Goal: Task Accomplishment & Management: Manage account settings

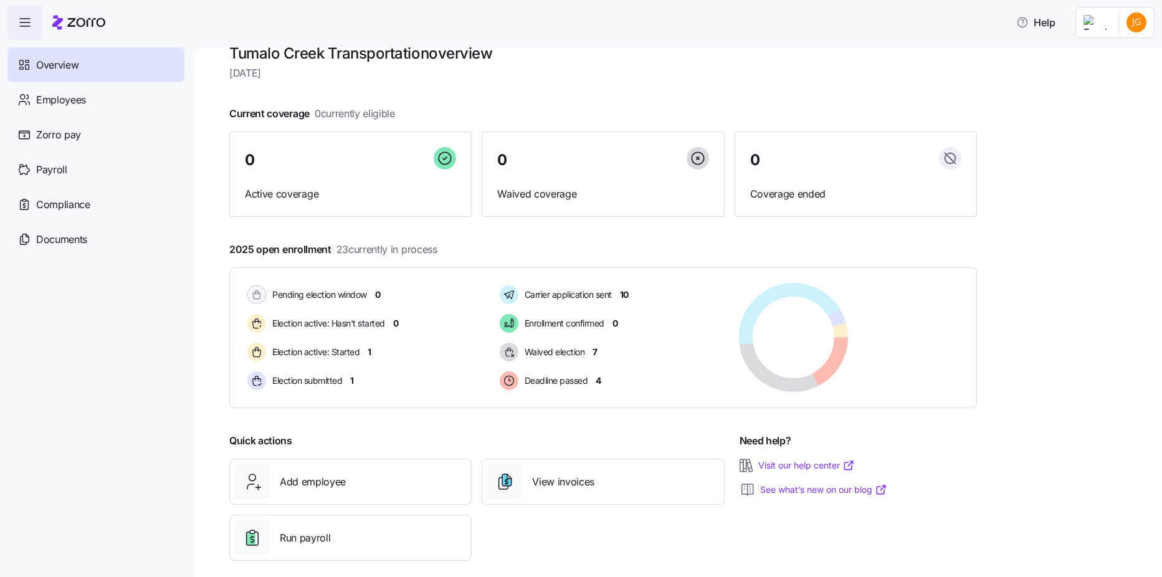
scroll to position [37, 0]
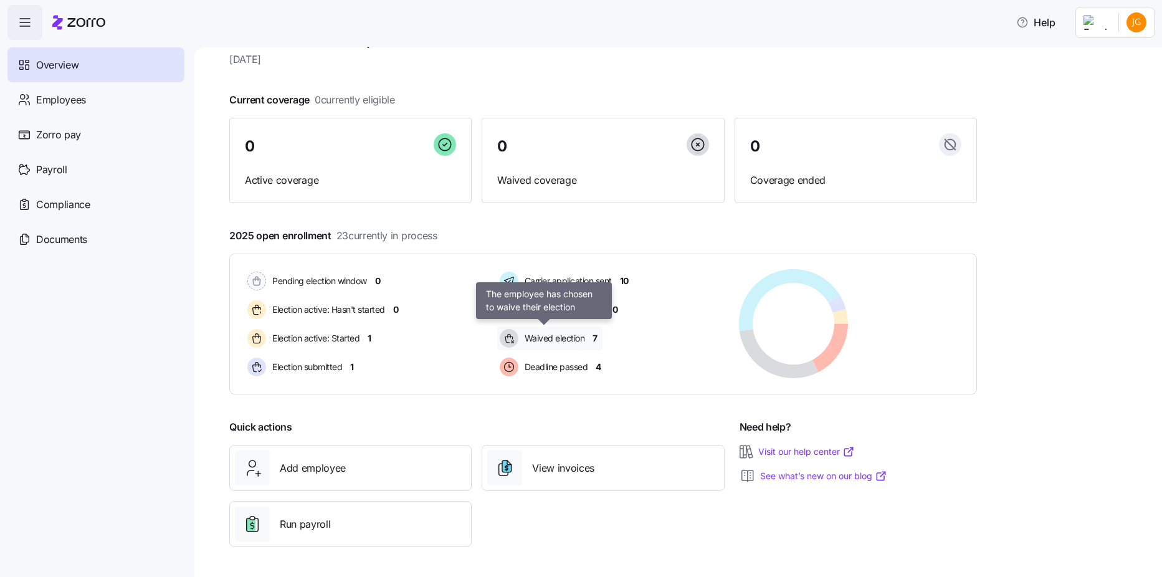
click at [579, 336] on span "Waived election" at bounding box center [553, 338] width 64 height 12
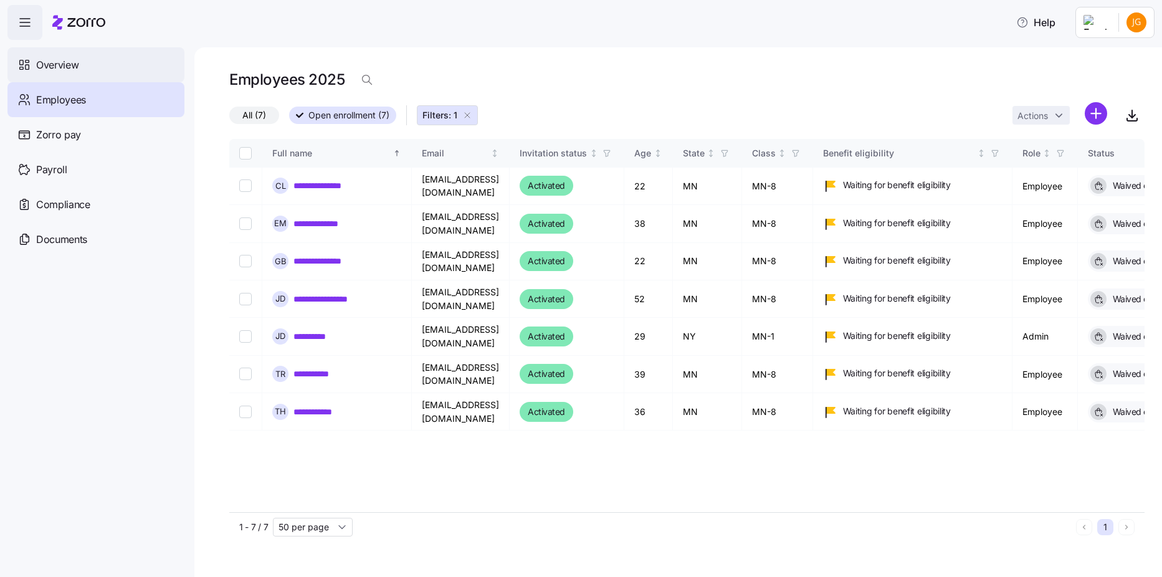
click at [105, 65] on div "Overview" at bounding box center [95, 64] width 177 height 35
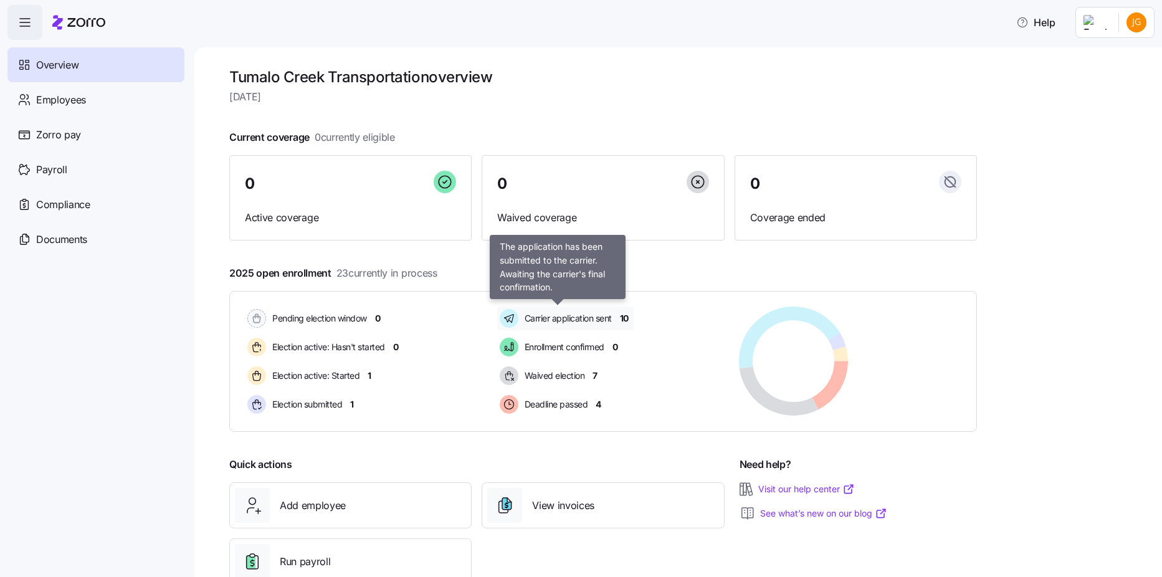
click at [542, 312] on span "Carrier application sent" at bounding box center [566, 318] width 91 height 12
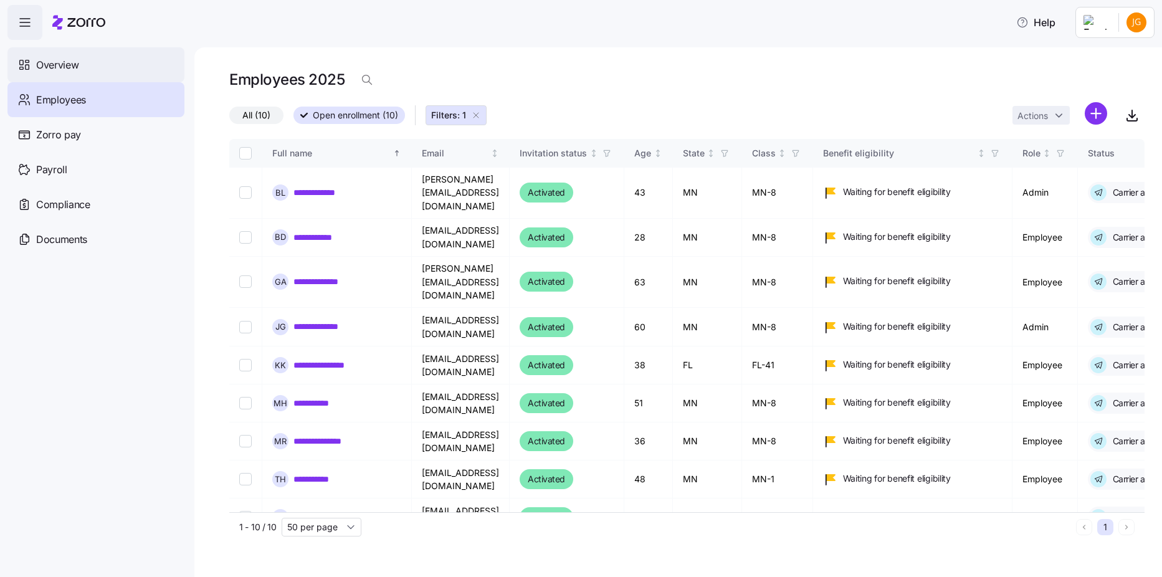
click at [49, 69] on span "Overview" at bounding box center [57, 65] width 42 height 16
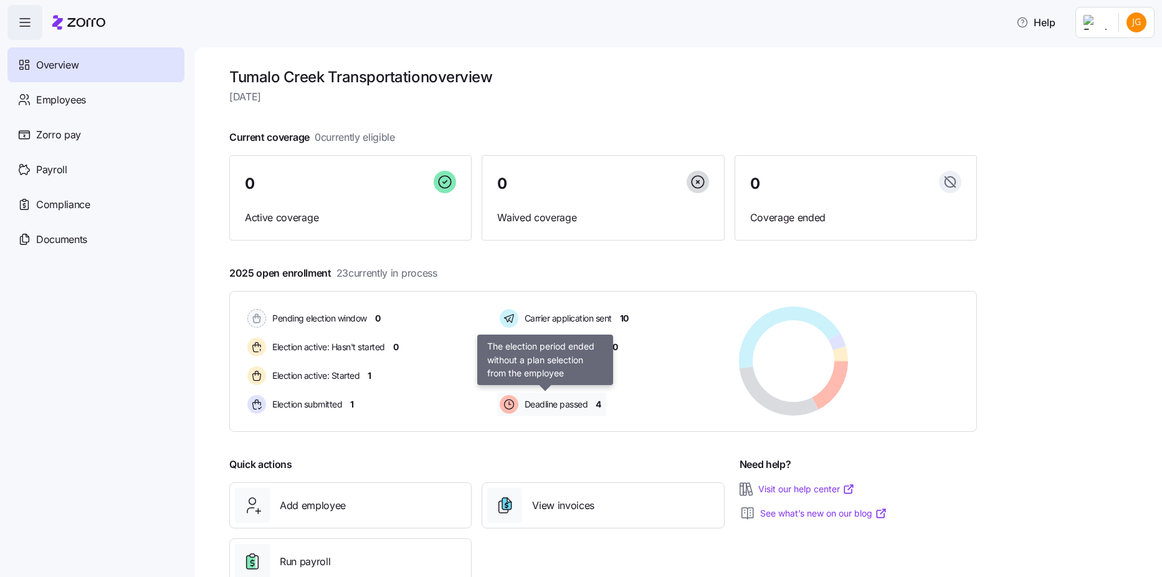
click at [556, 405] on span "Deadline passed" at bounding box center [554, 404] width 67 height 12
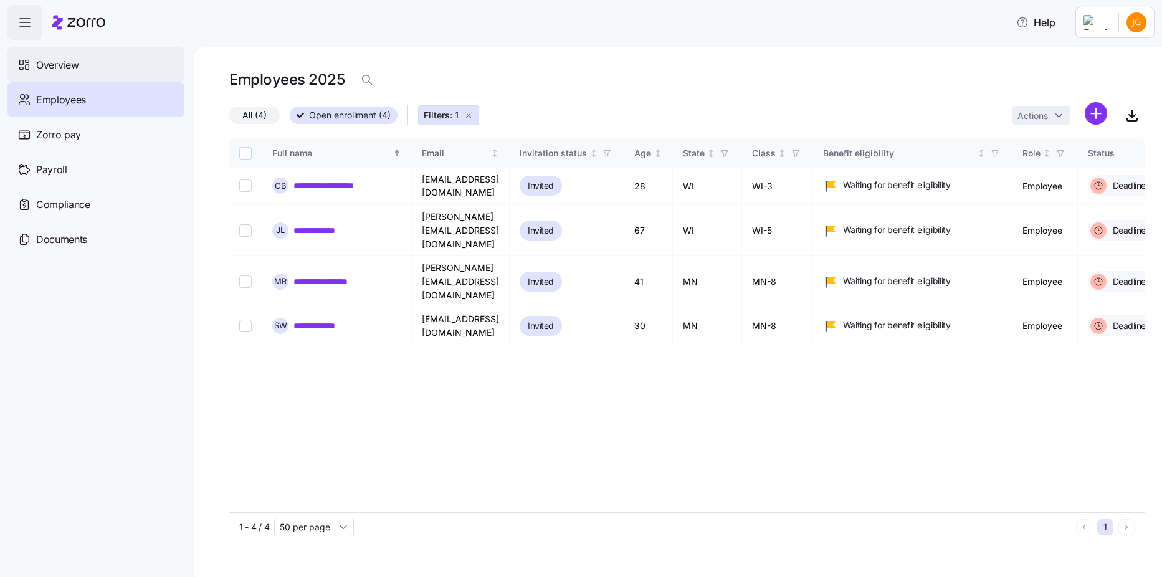
click at [57, 69] on span "Overview" at bounding box center [57, 65] width 42 height 16
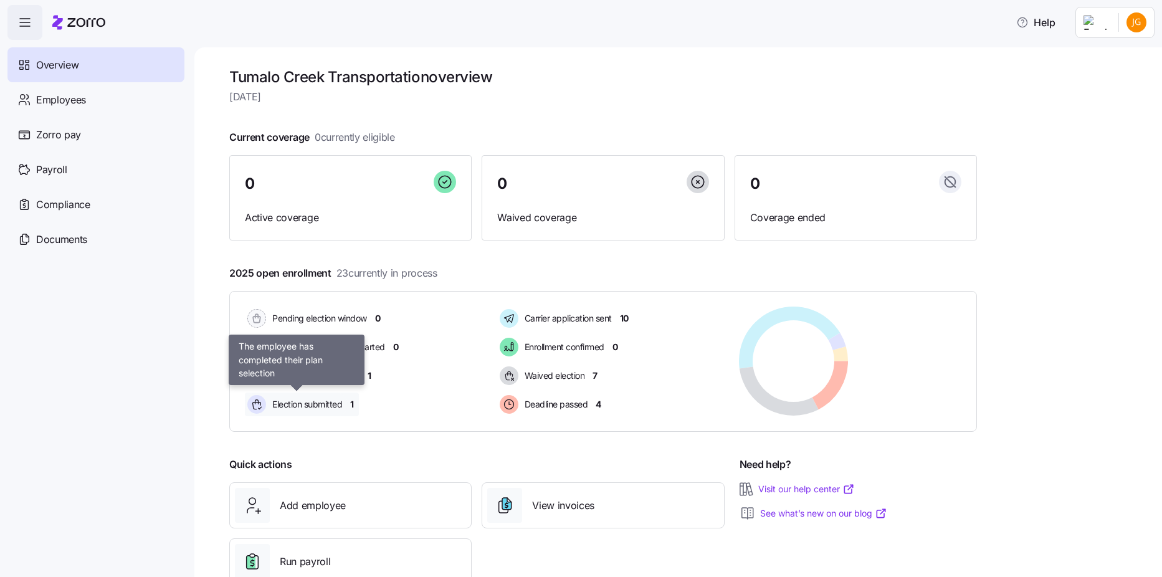
click at [302, 404] on span "Election submitted" at bounding box center [304, 404] width 73 height 12
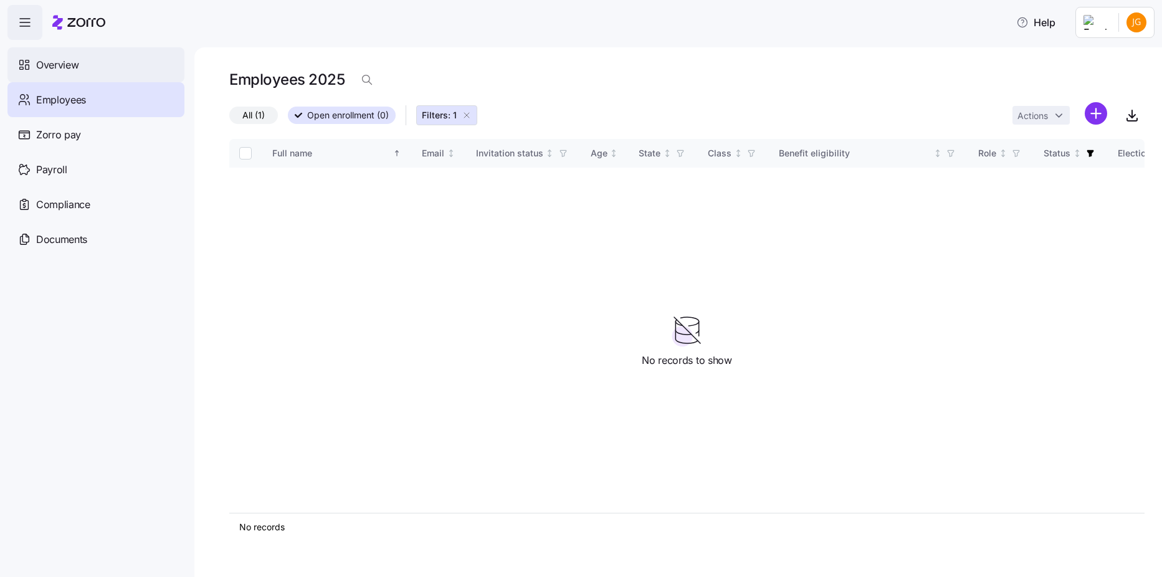
click at [75, 60] on span "Overview" at bounding box center [57, 65] width 42 height 16
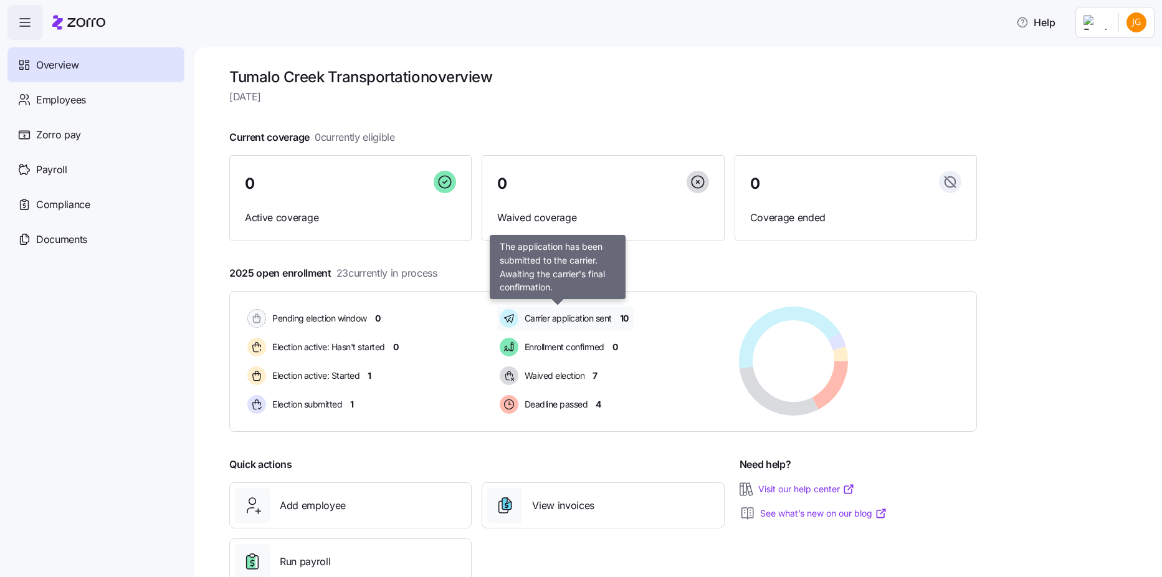
click at [557, 315] on span "Carrier application sent" at bounding box center [566, 318] width 91 height 12
